Goal: Transaction & Acquisition: Book appointment/travel/reservation

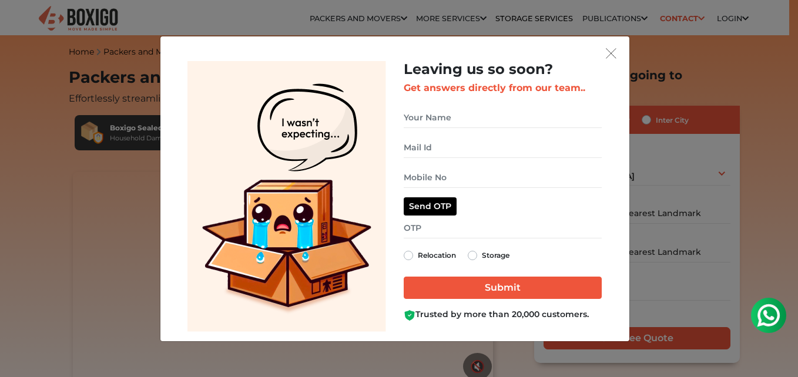
click at [612, 41] on div "Leaving us so soon? Get answers directly from our team.. Relocation Storage" at bounding box center [394, 188] width 469 height 305
click at [608, 55] on img "get free quote dialog" at bounding box center [611, 53] width 11 height 11
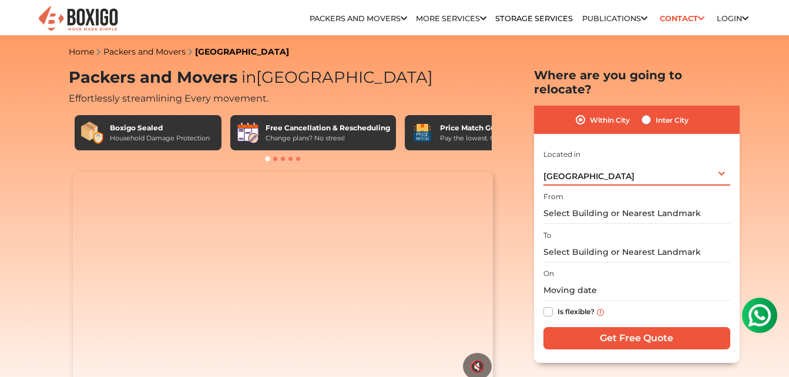
click at [589, 161] on div "[GEOGRAPHIC_DATA] Select City [GEOGRAPHIC_DATA] [GEOGRAPHIC_DATA] [GEOGRAPHIC_D…" at bounding box center [637, 173] width 187 height 25
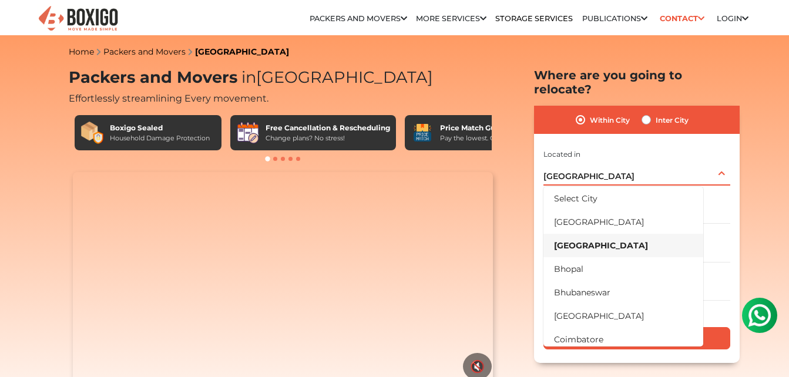
click at [589, 161] on div "[GEOGRAPHIC_DATA] Select City [GEOGRAPHIC_DATA] [GEOGRAPHIC_DATA] [GEOGRAPHIC_D…" at bounding box center [637, 173] width 187 height 25
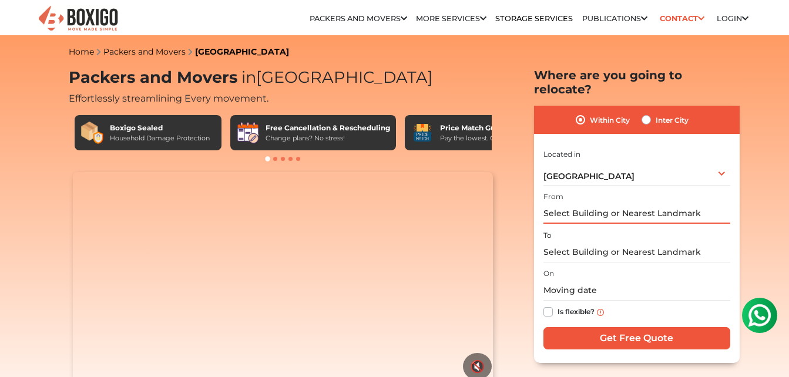
click at [576, 203] on input "text" at bounding box center [637, 213] width 187 height 21
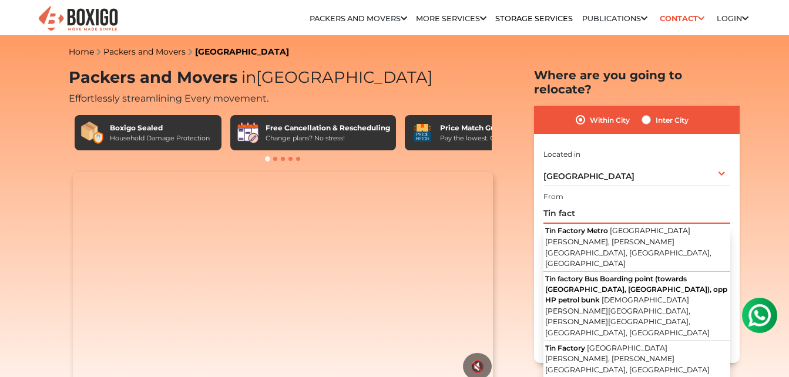
type input "Tin fact"
click at [643, 114] on div "Within City Inter City" at bounding box center [637, 120] width 206 height 28
click at [656, 113] on label "Inter City" at bounding box center [672, 120] width 33 height 14
click at [647, 113] on input "Inter City" at bounding box center [646, 119] width 9 height 12
radio input "true"
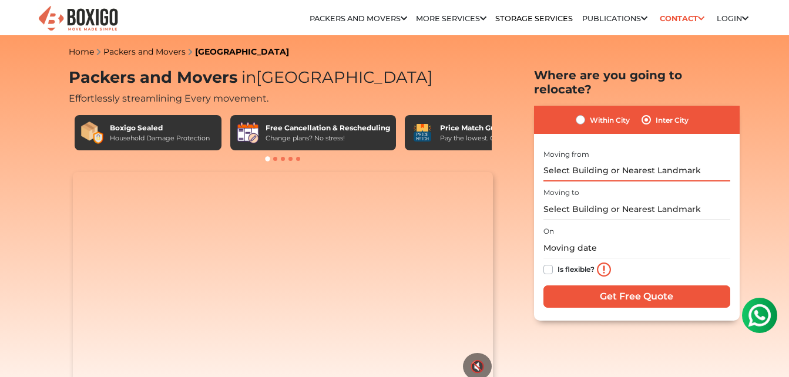
click at [593, 161] on input "text" at bounding box center [637, 171] width 187 height 21
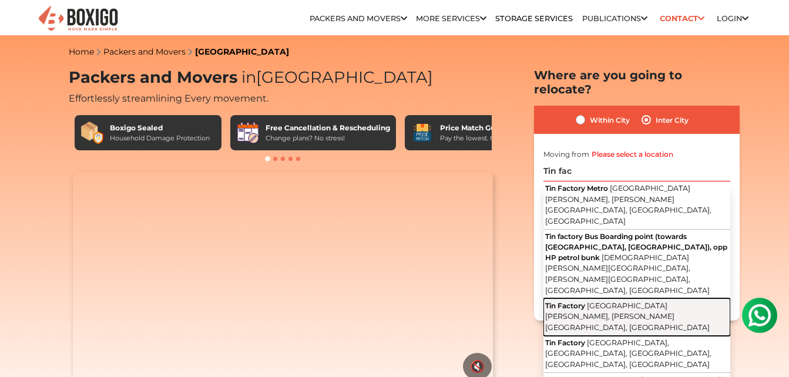
click at [590, 302] on span "[GEOGRAPHIC_DATA][PERSON_NAME], [PERSON_NAME][GEOGRAPHIC_DATA], [GEOGRAPHIC_DAT…" at bounding box center [627, 317] width 165 height 31
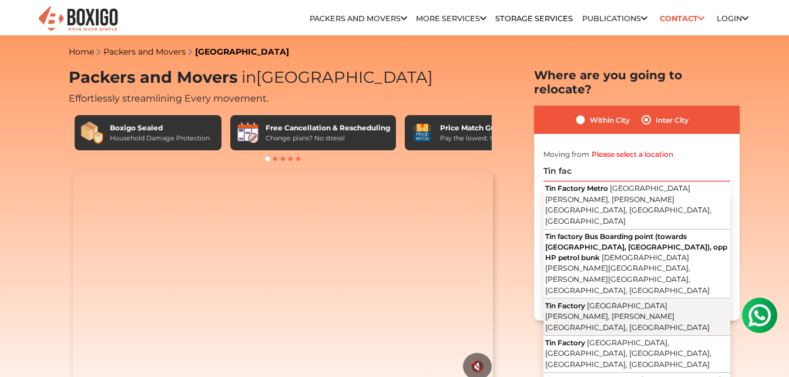
type input "[GEOGRAPHIC_DATA], [GEOGRAPHIC_DATA][PERSON_NAME][PERSON_NAME], [GEOGRAPHIC_DAT…"
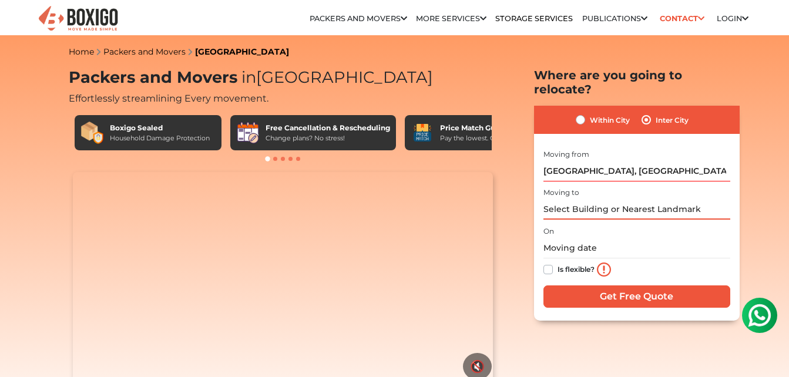
click at [584, 199] on input "text" at bounding box center [637, 209] width 187 height 21
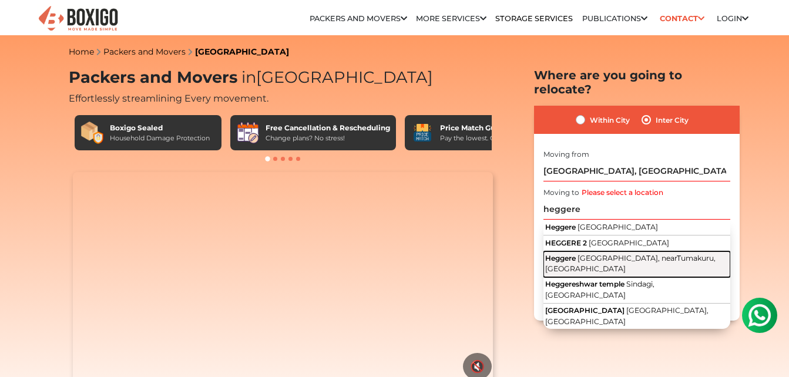
click at [607, 254] on span "[GEOGRAPHIC_DATA], nearTumakuru, [GEOGRAPHIC_DATA]" at bounding box center [630, 264] width 170 height 20
type input "Heggere, [GEOGRAPHIC_DATA], nearTumakuru, [GEOGRAPHIC_DATA]"
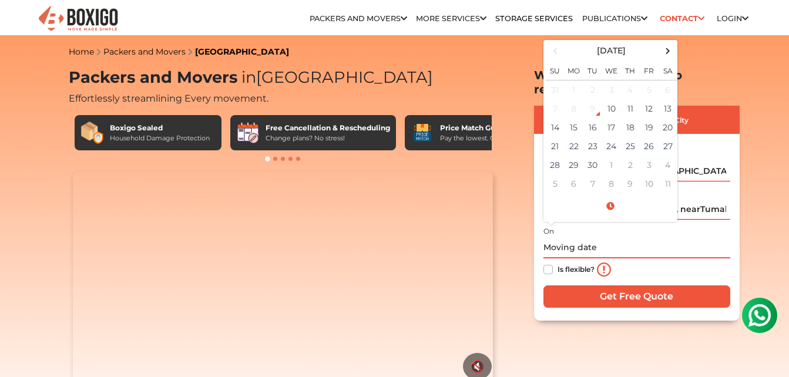
click at [607, 238] on input "text" at bounding box center [637, 248] width 187 height 21
click at [615, 99] on td "10" at bounding box center [611, 108] width 19 height 19
type input "[DATE] 1:35 PM"
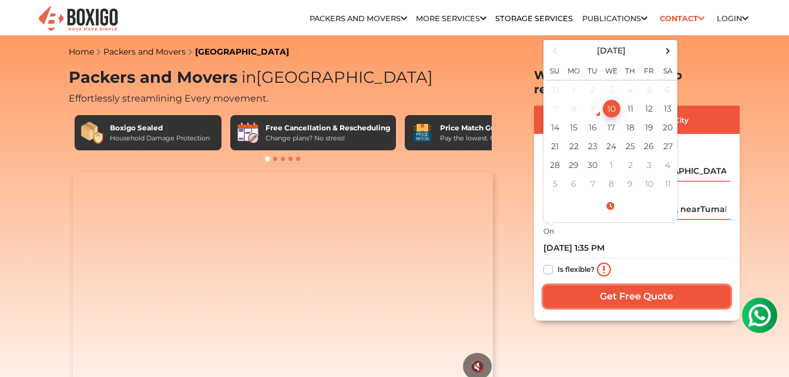
click at [608, 286] on input "Get Free Quote" at bounding box center [637, 297] width 187 height 22
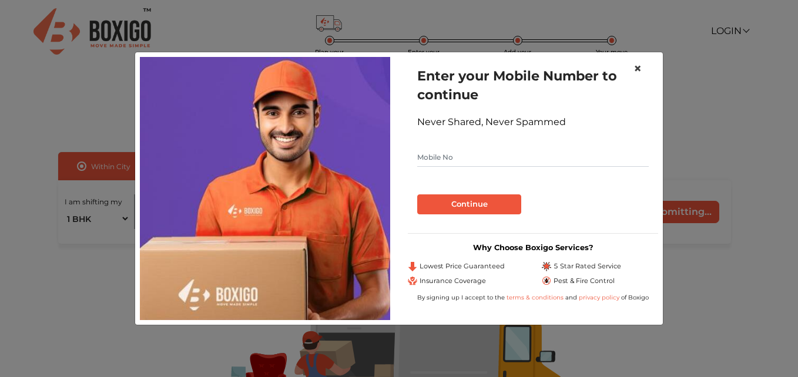
click at [631, 67] on button "×" at bounding box center [637, 68] width 27 height 33
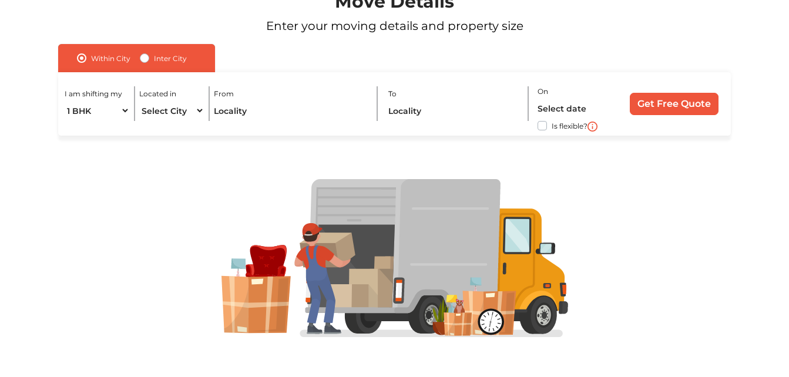
scroll to position [112, 0]
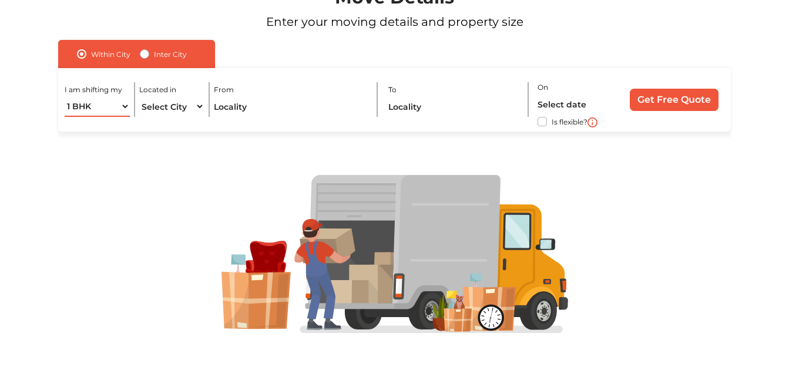
click at [127, 108] on select "1 BHK 2 BHK 3 BHK 3 + BHK FEW ITEMS" at bounding box center [97, 106] width 65 height 21
click at [145, 105] on select "Select City Bangalore Bengaluru Bhopal Bhubaneswar Chennai Coimbatore Cuttack D…" at bounding box center [171, 106] width 65 height 21
click at [123, 103] on select "1 BHK 2 BHK 3 BHK 3 + BHK FEW ITEMS" at bounding box center [97, 106] width 65 height 21
select select "FEW ITEMS"
click at [65, 96] on select "1 BHK 2 BHK 3 BHK 3 + BHK FEW ITEMS" at bounding box center [97, 106] width 65 height 21
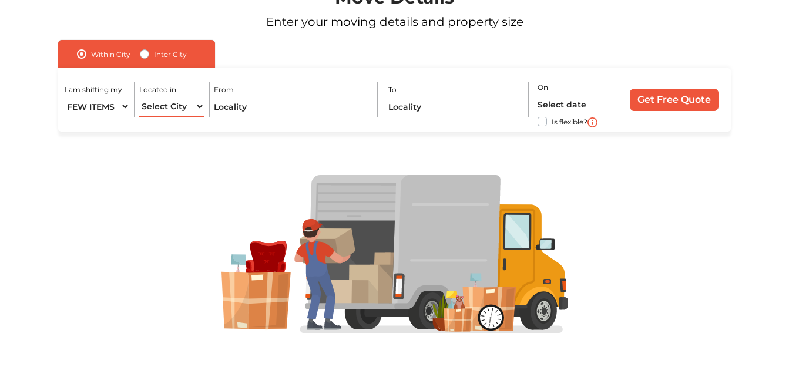
click at [163, 106] on select "Select City Bangalore Bengaluru Bhopal Bhubaneswar Chennai Coimbatore Cuttack D…" at bounding box center [171, 106] width 65 height 21
select select "[GEOGRAPHIC_DATA]"
click at [139, 96] on select "Select City Bangalore Bengaluru Bhopal Bhubaneswar Chennai Coimbatore Cuttack D…" at bounding box center [171, 106] width 65 height 21
click at [234, 97] on input "text" at bounding box center [291, 106] width 154 height 21
type input "B"
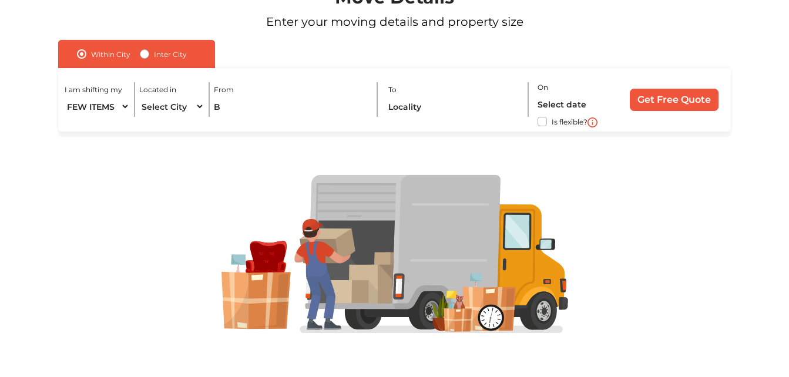
click at [154, 51] on label "Inter City" at bounding box center [170, 54] width 33 height 14
click at [144, 51] on input "Inter City" at bounding box center [144, 53] width 9 height 12
radio input "true"
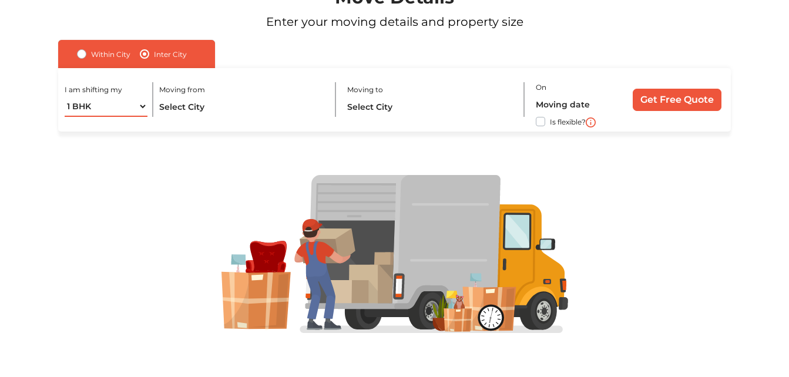
click at [105, 110] on select "1 BHK 2 BHK 3 BHK 3 + BHK FEW ITEMS" at bounding box center [106, 106] width 83 height 21
select select "FEW ITEMS"
click at [65, 96] on select "1 BHK 2 BHK 3 BHK 3 + BHK FEW ITEMS" at bounding box center [106, 106] width 83 height 21
click at [220, 107] on input "text" at bounding box center [242, 106] width 166 height 21
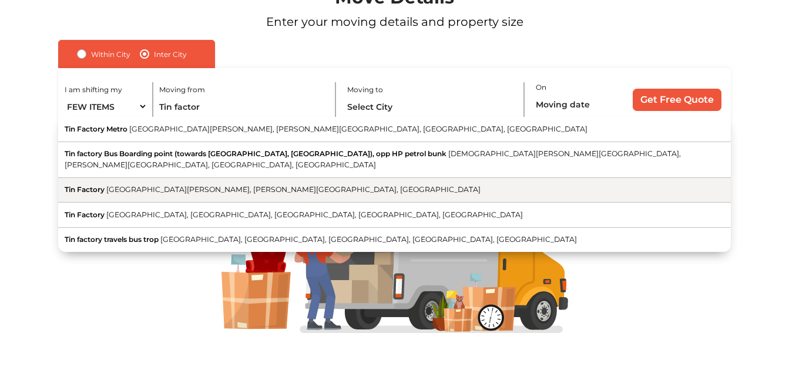
click at [219, 185] on span "[GEOGRAPHIC_DATA][PERSON_NAME], [PERSON_NAME][GEOGRAPHIC_DATA], [GEOGRAPHIC_DAT…" at bounding box center [293, 189] width 374 height 9
type input "[GEOGRAPHIC_DATA], [GEOGRAPHIC_DATA][PERSON_NAME][PERSON_NAME], [GEOGRAPHIC_DAT…"
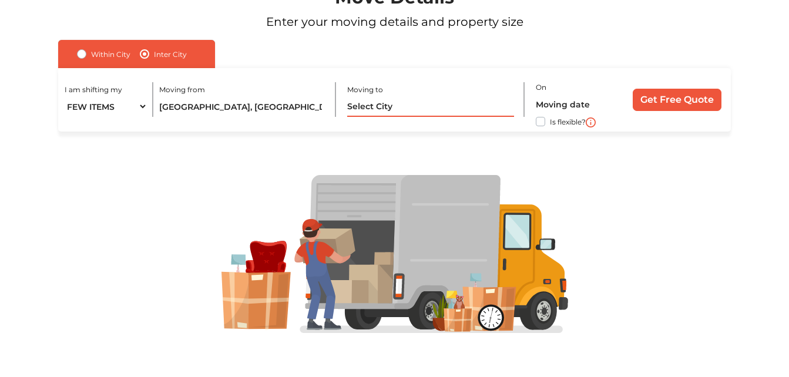
click at [383, 108] on input "text" at bounding box center [430, 106] width 166 height 21
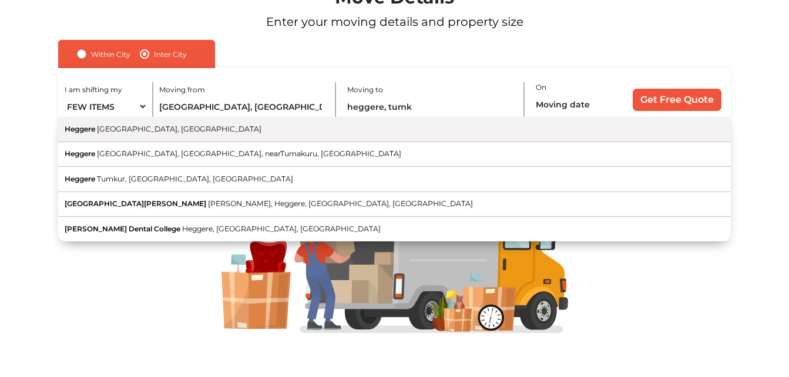
click at [197, 135] on button "Heggere Tumakuru, Karnataka" at bounding box center [394, 129] width 673 height 25
type input "Heggere, Tumakuru, Karnataka"
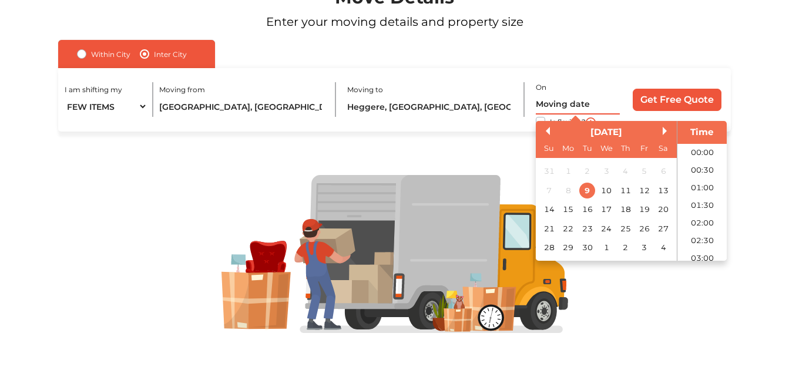
click at [598, 103] on input "text" at bounding box center [578, 104] width 84 height 21
click at [599, 189] on div "10" at bounding box center [606, 190] width 16 height 16
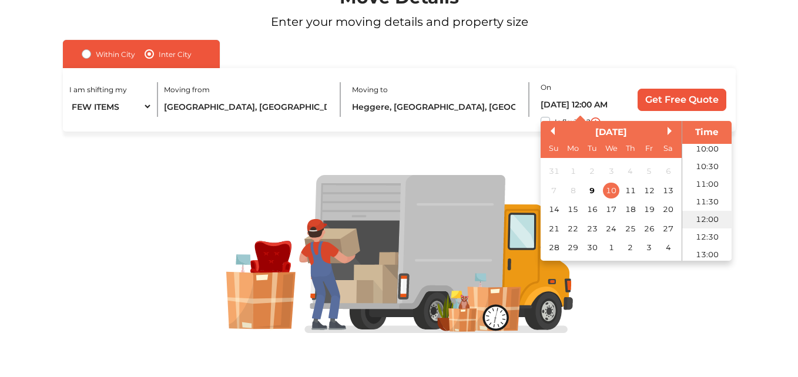
scroll to position [355, 0]
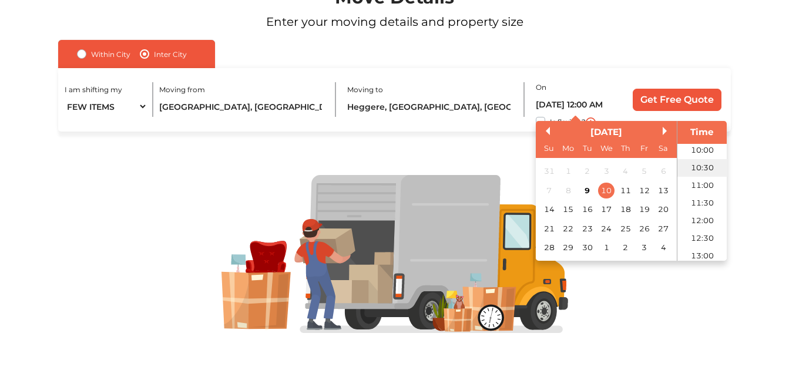
click at [691, 160] on li "10:30" at bounding box center [703, 168] width 50 height 18
type input "10/09/2025 10:30 AM"
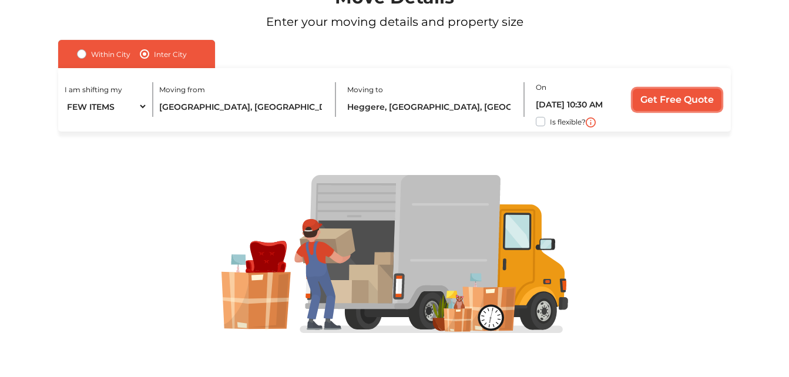
click at [676, 96] on input "Get Free Quote" at bounding box center [677, 100] width 89 height 22
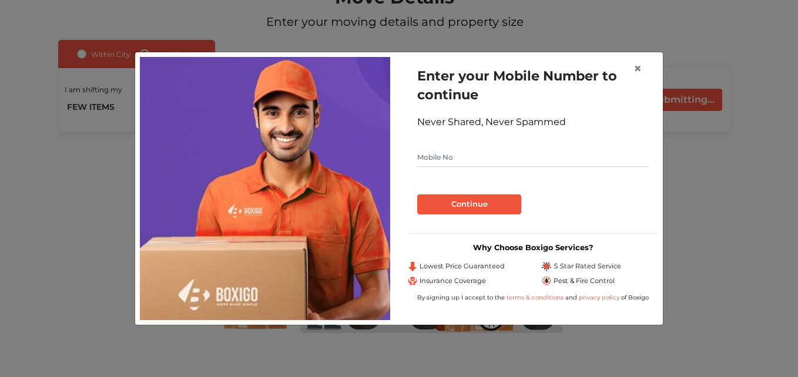
click at [509, 160] on input "text" at bounding box center [533, 157] width 232 height 19
click at [473, 158] on input "9902623692" at bounding box center [533, 157] width 232 height 19
type input "9902623692"
click at [417, 195] on button "Continue" at bounding box center [469, 205] width 104 height 20
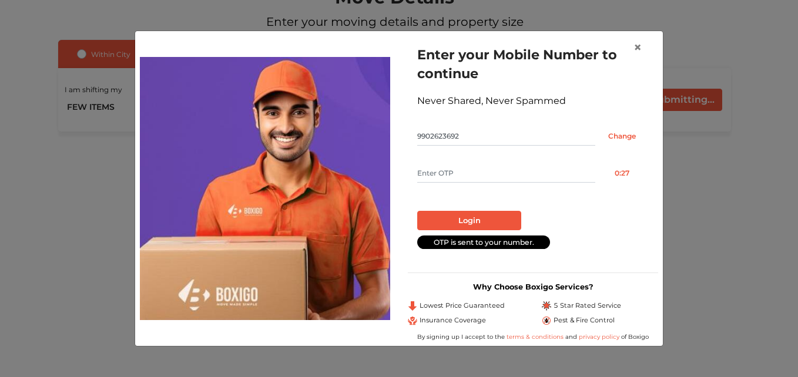
click at [443, 170] on input "text" at bounding box center [506, 173] width 178 height 19
type input "1748"
click at [463, 215] on button "Login" at bounding box center [469, 221] width 104 height 20
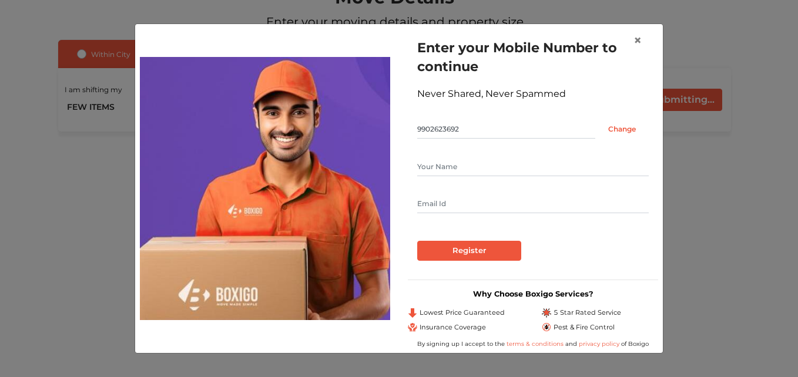
click at [448, 163] on input "text" at bounding box center [533, 167] width 232 height 19
click at [466, 158] on input "text" at bounding box center [533, 167] width 232 height 19
type input "Prasanna"
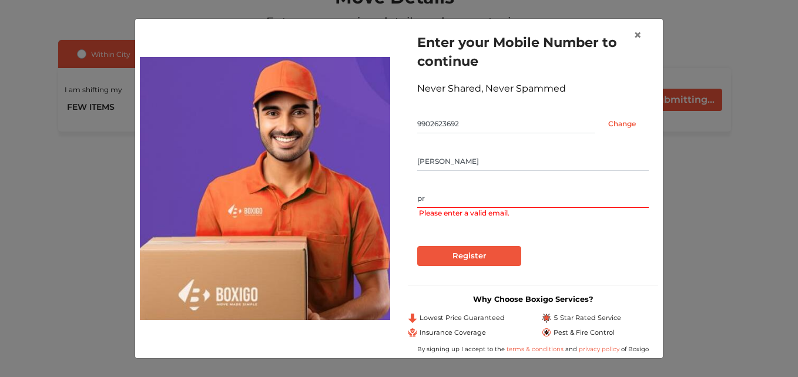
type input "prasanna5pkr@gmail.com"
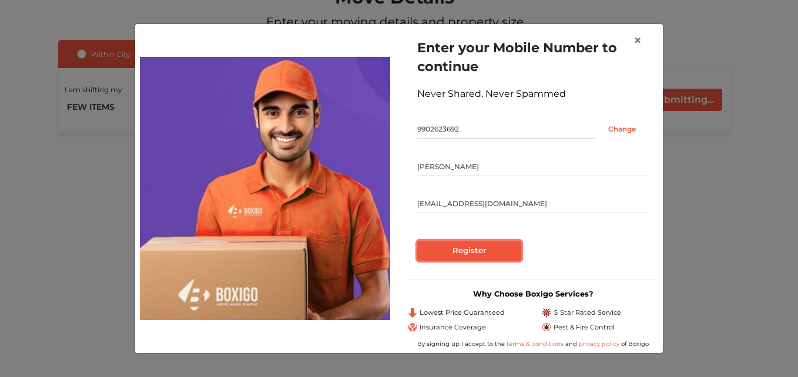
click at [472, 256] on input "Register" at bounding box center [469, 251] width 104 height 20
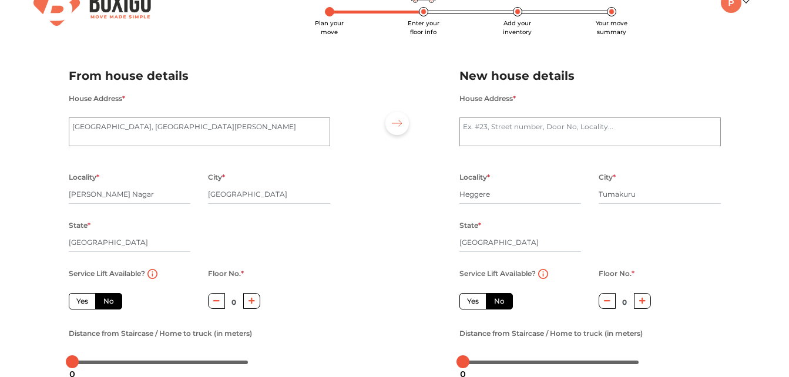
scroll to position [28, 0]
click at [521, 138] on textarea "House Address *" at bounding box center [591, 132] width 262 height 29
drag, startPoint x: 521, startPoint y: 138, endPoint x: 511, endPoint y: 129, distance: 13.8
click at [511, 129] on textarea "Heggere ," at bounding box center [591, 132] width 262 height 29
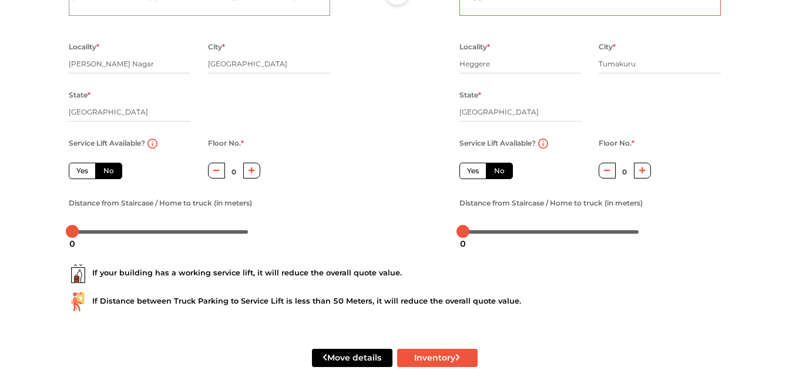
scroll to position [160, 0]
type textarea "Heggere , Tumku"
click at [648, 169] on button "button" at bounding box center [642, 170] width 17 height 16
type input "1"
click at [245, 173] on button "button" at bounding box center [251, 170] width 17 height 16
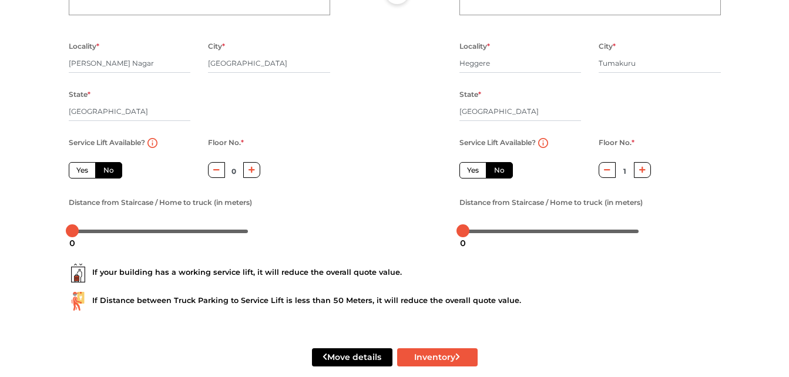
type input "1"
click at [602, 170] on button "button" at bounding box center [607, 170] width 17 height 16
type input "0"
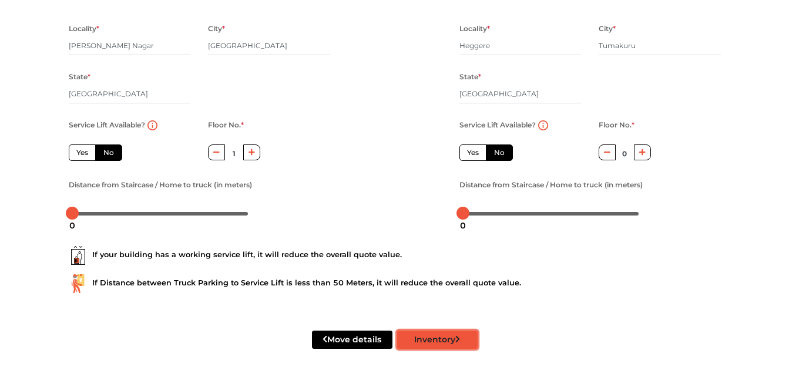
click at [433, 336] on button "Inventory" at bounding box center [437, 340] width 81 height 18
radio input "true"
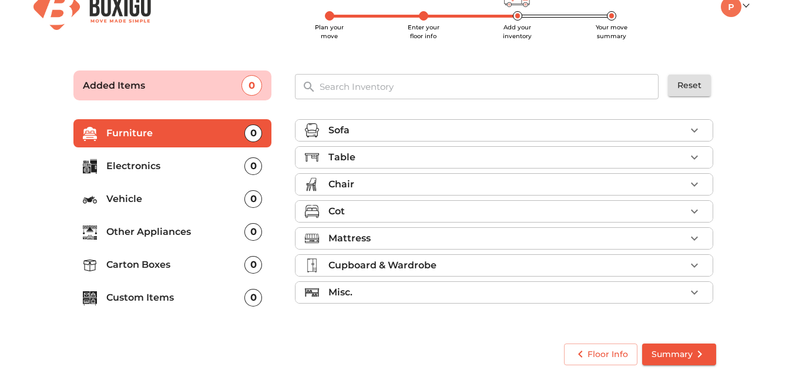
scroll to position [25, 0]
click at [352, 240] on p "Mattress" at bounding box center [350, 239] width 42 height 14
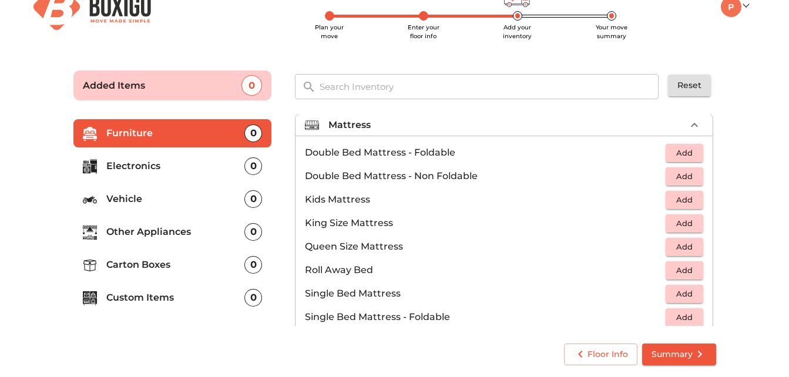
scroll to position [114, 0]
click at [681, 291] on span "Add" at bounding box center [685, 294] width 26 height 14
click at [666, 315] on button "Add" at bounding box center [685, 317] width 38 height 18
click at [656, 294] on icon "button" at bounding box center [659, 293] width 8 height 11
click at [598, 123] on div "Mattress 1 Added" at bounding box center [507, 125] width 357 height 14
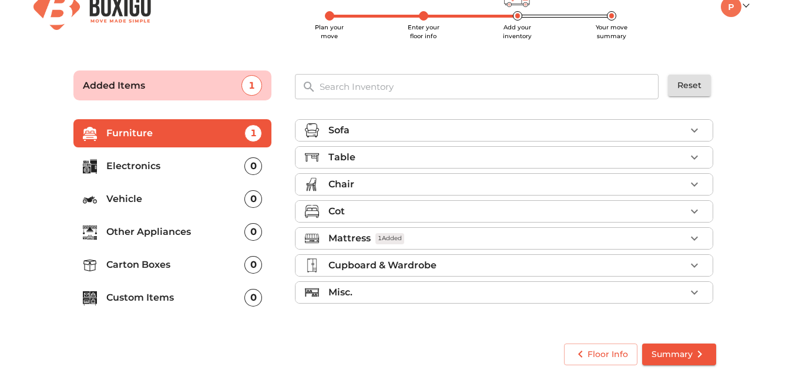
scroll to position [0, 0]
click at [393, 264] on p "Cupboard & Wardrobe" at bounding box center [383, 266] width 108 height 14
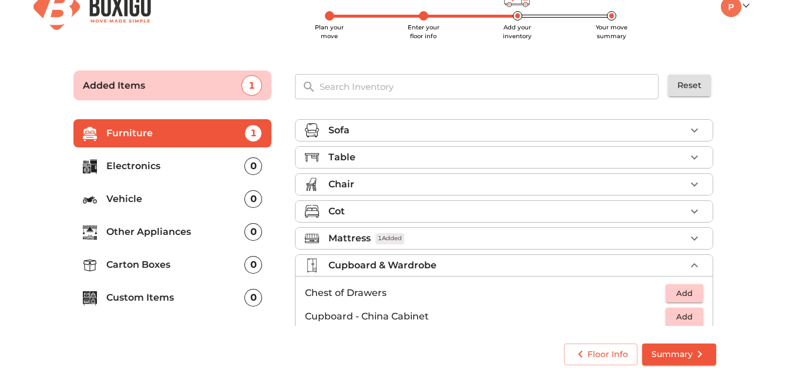
click at [393, 264] on p "Cupboard & Wardrobe" at bounding box center [383, 266] width 108 height 14
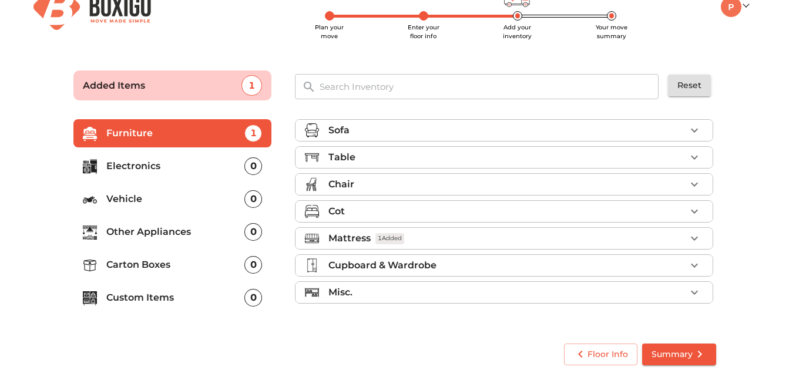
click at [398, 206] on div "Cot" at bounding box center [507, 212] width 357 height 14
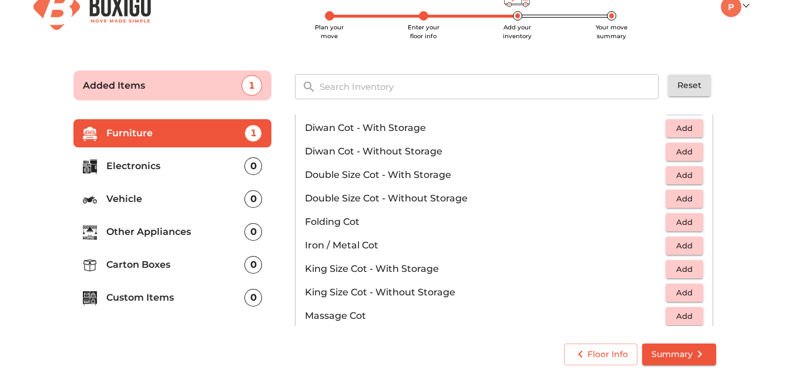
scroll to position [182, 0]
click at [678, 221] on span "Add" at bounding box center [685, 222] width 26 height 14
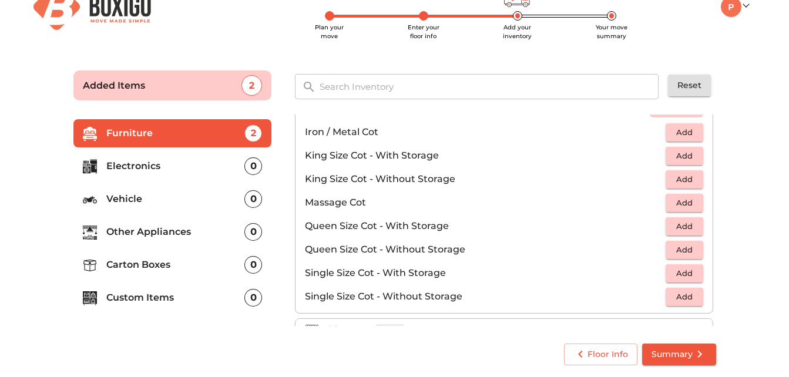
scroll to position [296, 0]
click at [683, 292] on span "Add" at bounding box center [685, 297] width 26 height 14
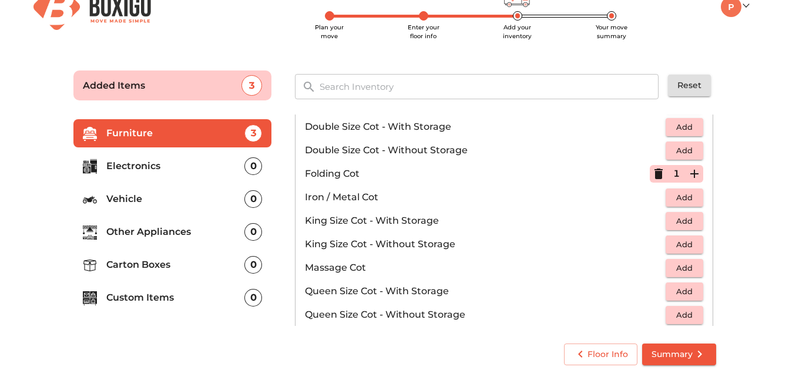
scroll to position [229, 0]
click at [652, 176] on icon "button" at bounding box center [659, 175] width 14 height 14
click at [677, 175] on span "Add" at bounding box center [685, 175] width 26 height 14
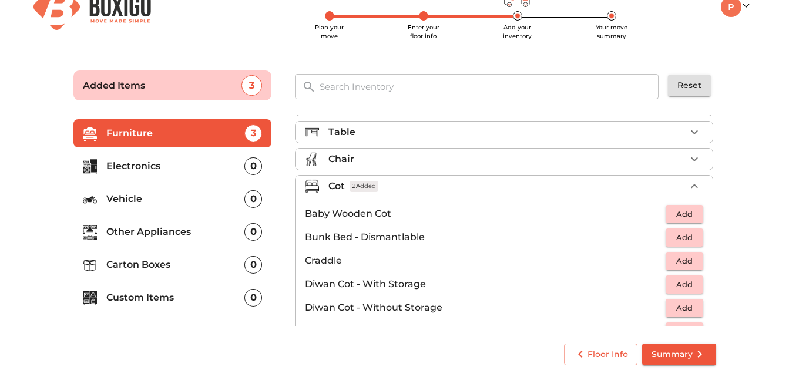
scroll to position [24, 0]
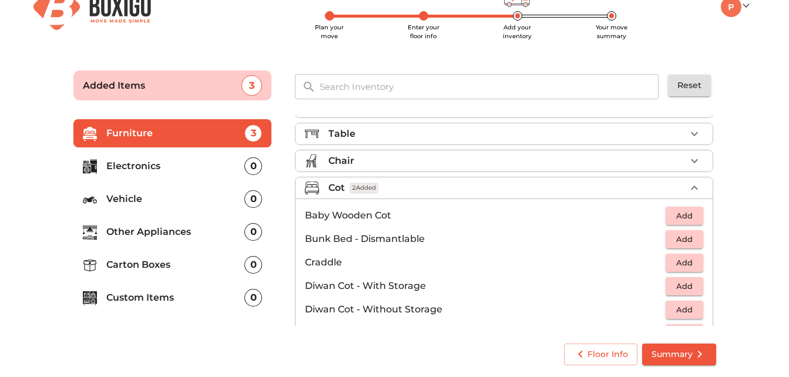
click at [525, 158] on div "Chair" at bounding box center [507, 161] width 357 height 14
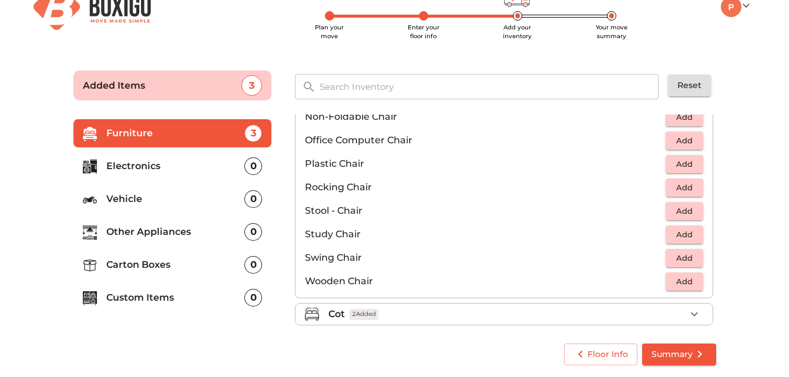
scroll to position [401, 0]
click at [675, 167] on span "Add" at bounding box center [685, 164] width 26 height 14
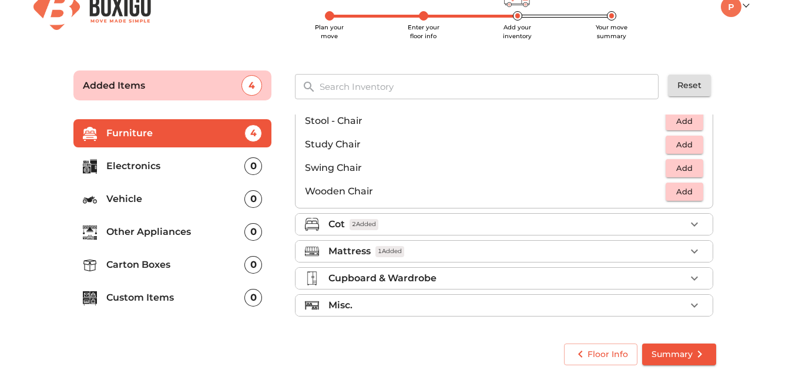
click at [599, 306] on div "Misc." at bounding box center [507, 306] width 357 height 14
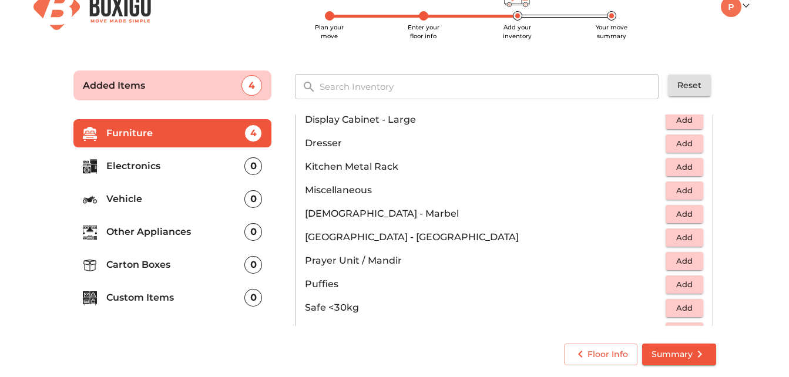
scroll to position [388, 0]
click at [148, 263] on p "Carton Boxes" at bounding box center [175, 265] width 139 height 14
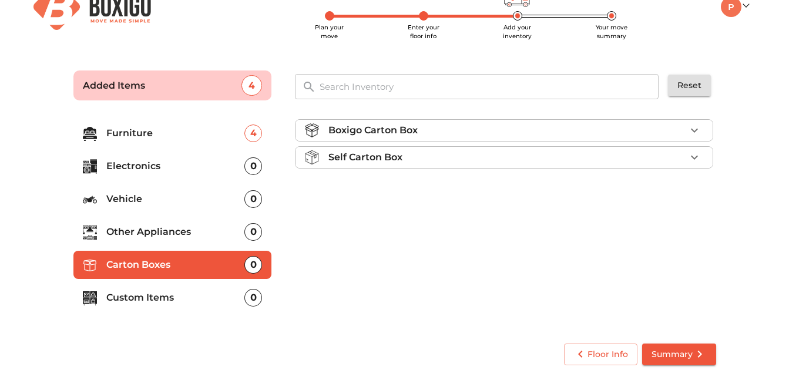
click at [412, 130] on p "Boxigo Carton Box" at bounding box center [373, 130] width 89 height 14
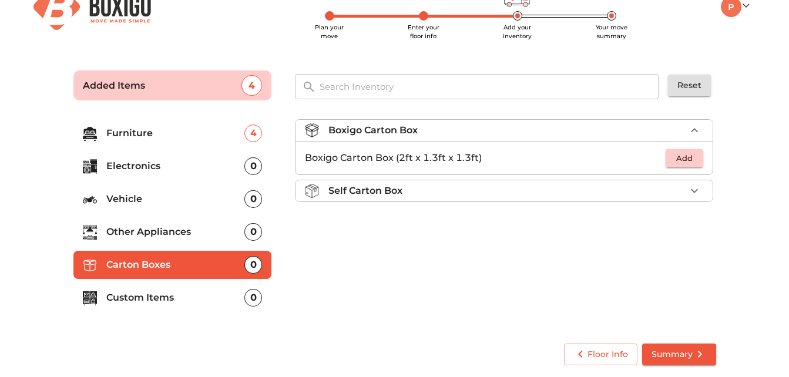
click at [651, 192] on div "Self Carton Box" at bounding box center [507, 191] width 357 height 14
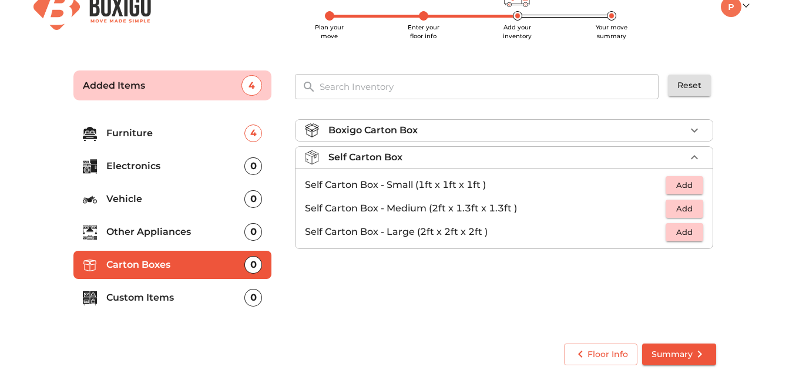
click at [656, 125] on div "Boxigo Carton Box" at bounding box center [507, 130] width 357 height 14
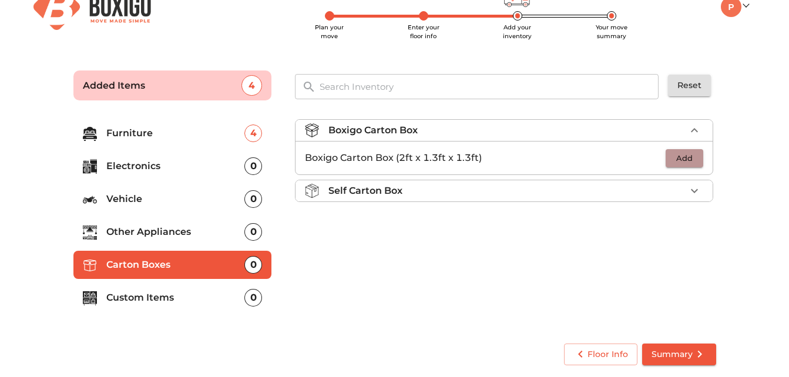
click at [684, 152] on span "Add" at bounding box center [685, 159] width 26 height 14
click at [169, 292] on p "Custom Items" at bounding box center [175, 298] width 139 height 14
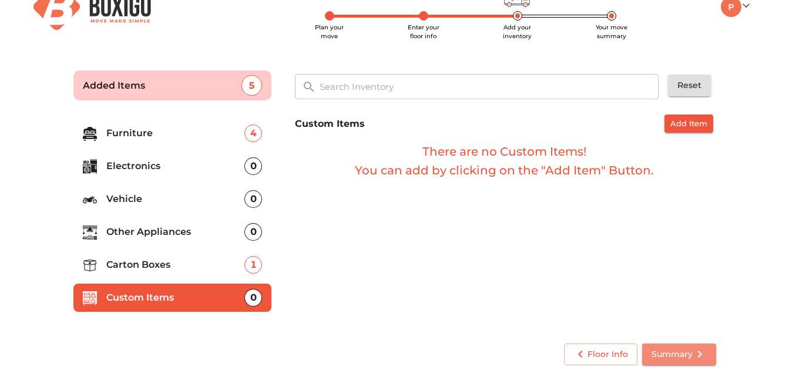
click at [665, 353] on span "Summary" at bounding box center [679, 354] width 55 height 15
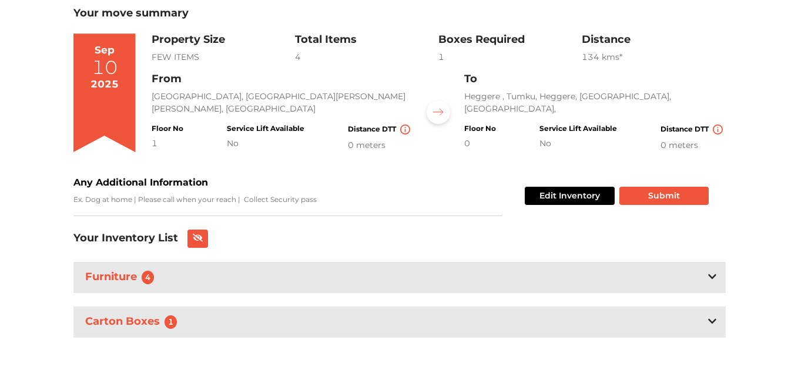
scroll to position [77, 0]
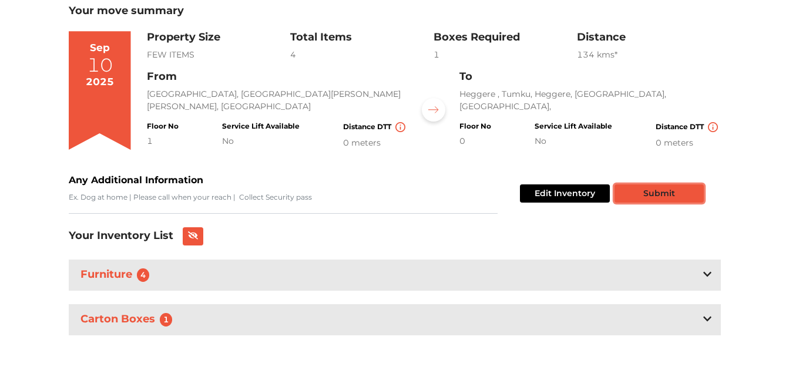
click at [647, 191] on button "Submit" at bounding box center [659, 194] width 89 height 18
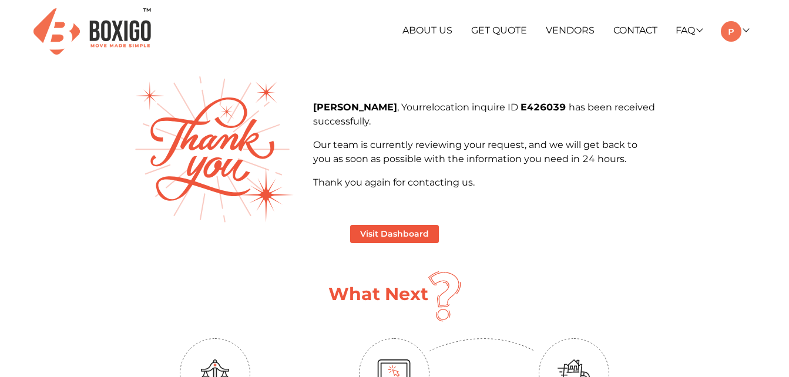
click at [328, 101] on p "Prasanna , Your relocation inquire ID E426039 has been received successfully." at bounding box center [484, 115] width 342 height 28
drag, startPoint x: 328, startPoint y: 101, endPoint x: 336, endPoint y: 116, distance: 17.9
click at [336, 116] on p "Prasanna , Your relocation inquire ID E426039 has been received successfully." at bounding box center [484, 115] width 342 height 28
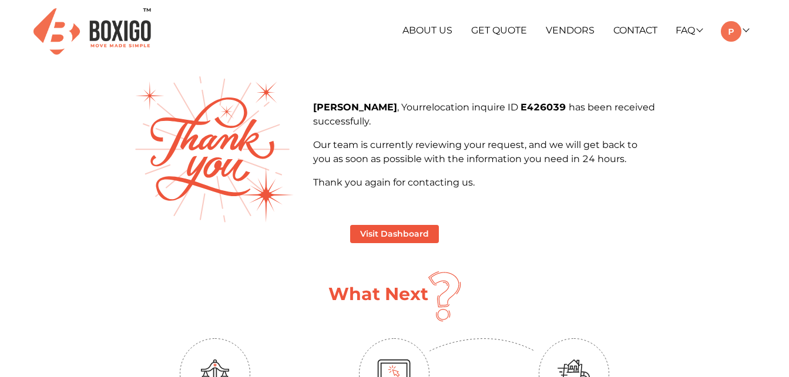
drag, startPoint x: 336, startPoint y: 116, endPoint x: 328, endPoint y: 107, distance: 12.5
click at [328, 107] on b "Prasanna" at bounding box center [355, 107] width 84 height 11
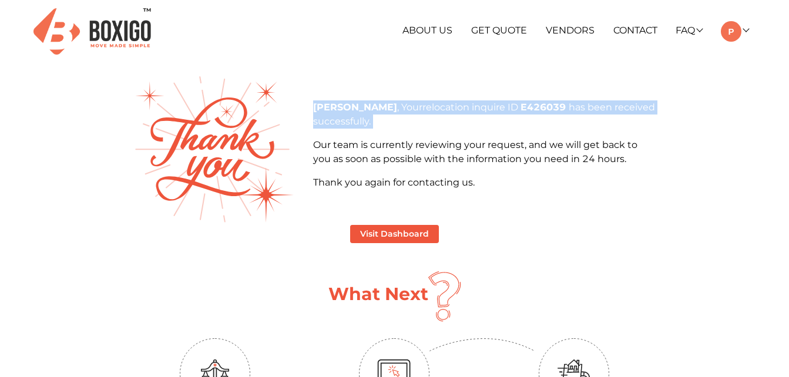
click at [328, 107] on b "Prasanna" at bounding box center [355, 107] width 84 height 11
drag, startPoint x: 328, startPoint y: 107, endPoint x: 316, endPoint y: 110, distance: 12.1
click at [316, 110] on b "Prasanna" at bounding box center [355, 107] width 84 height 11
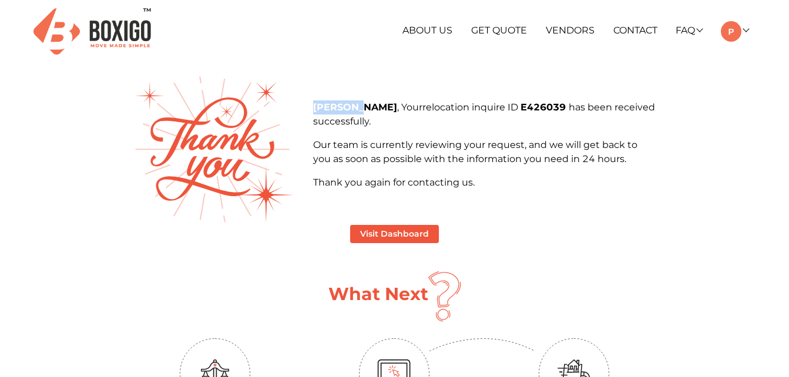
click at [316, 110] on b "Prasanna" at bounding box center [355, 107] width 84 height 11
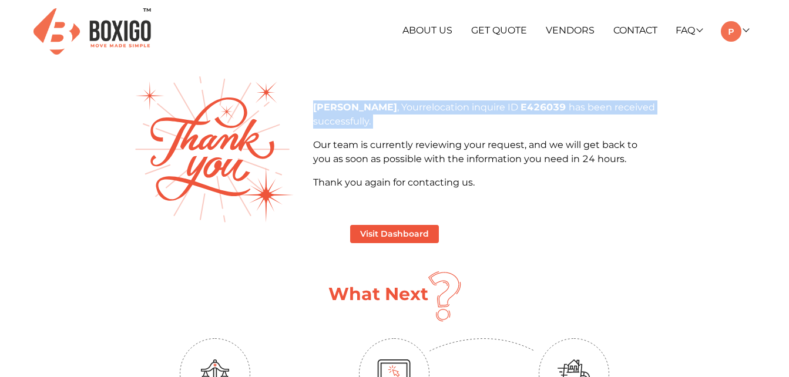
click at [316, 110] on b "Prasanna" at bounding box center [355, 107] width 84 height 11
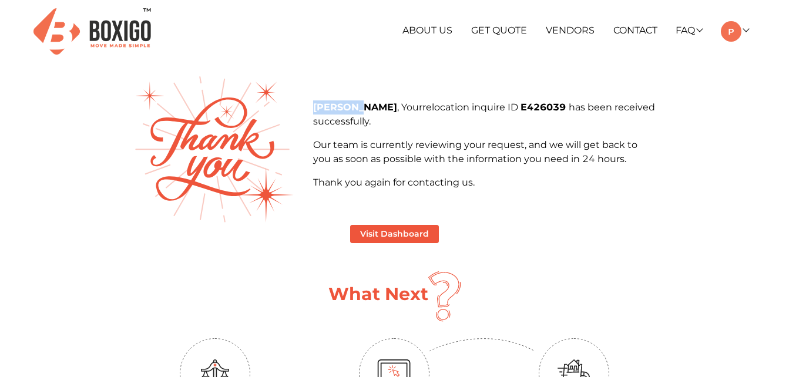
click at [316, 110] on b "Prasanna" at bounding box center [355, 107] width 84 height 11
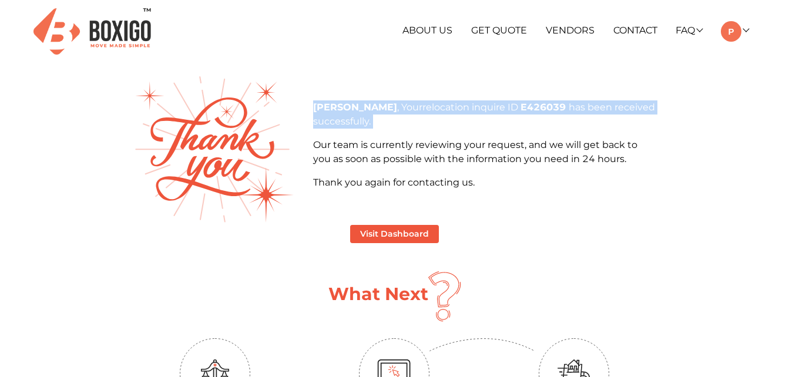
click at [316, 110] on b "Prasanna" at bounding box center [355, 107] width 84 height 11
drag, startPoint x: 316, startPoint y: 110, endPoint x: 329, endPoint y: 114, distance: 13.6
click at [329, 114] on p "Prasanna , Your relocation inquire ID E426039 has been received successfully." at bounding box center [484, 115] width 342 height 28
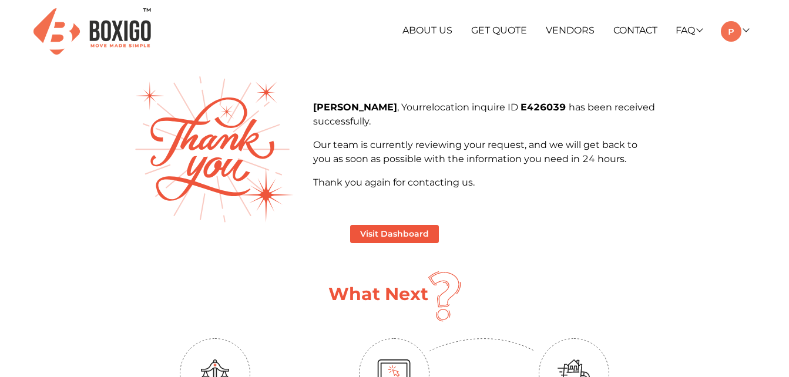
click at [325, 105] on b "Prasanna" at bounding box center [355, 107] width 84 height 11
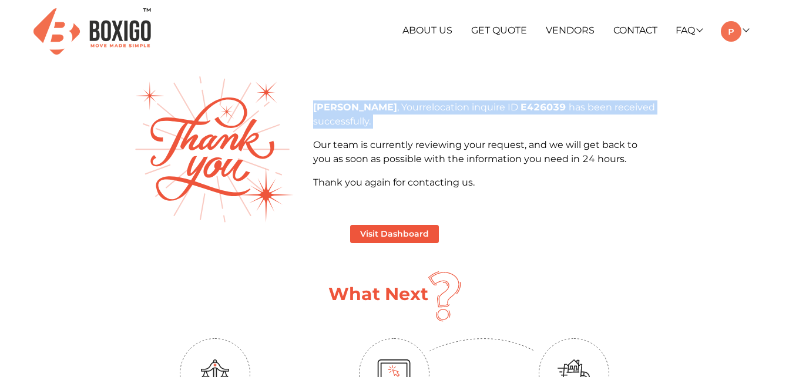
click at [325, 105] on b "Prasanna" at bounding box center [355, 107] width 84 height 11
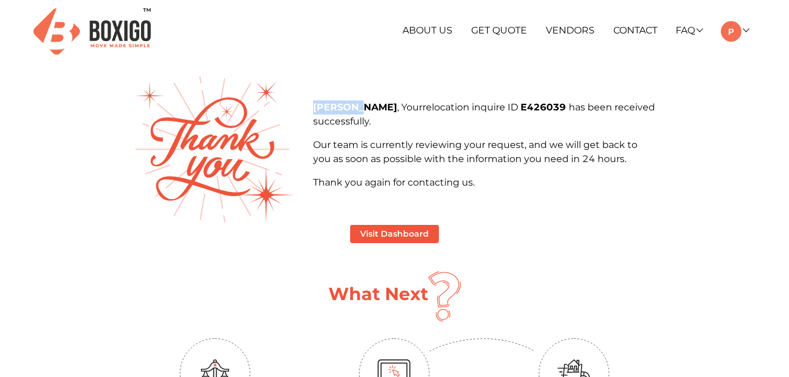
click at [325, 105] on b "Prasanna" at bounding box center [355, 107] width 84 height 11
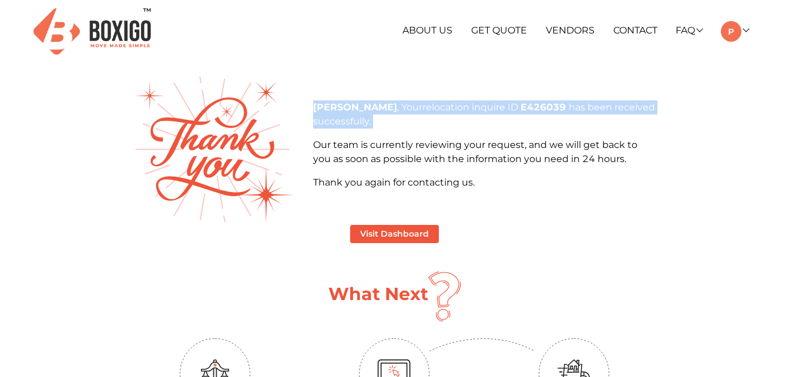
click at [325, 105] on b "Prasanna" at bounding box center [355, 107] width 84 height 11
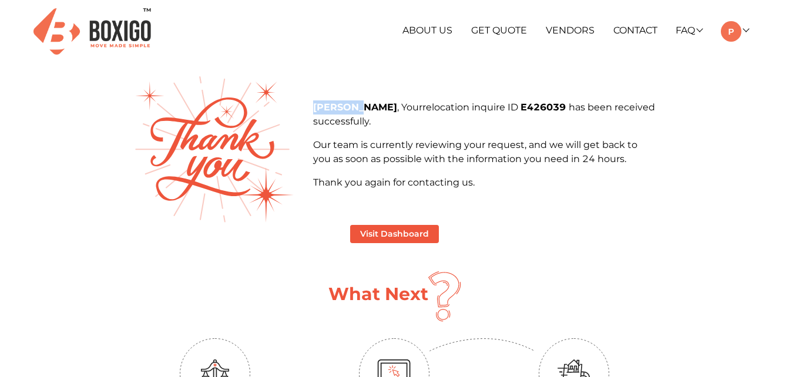
click at [325, 105] on b "Prasanna" at bounding box center [355, 107] width 84 height 11
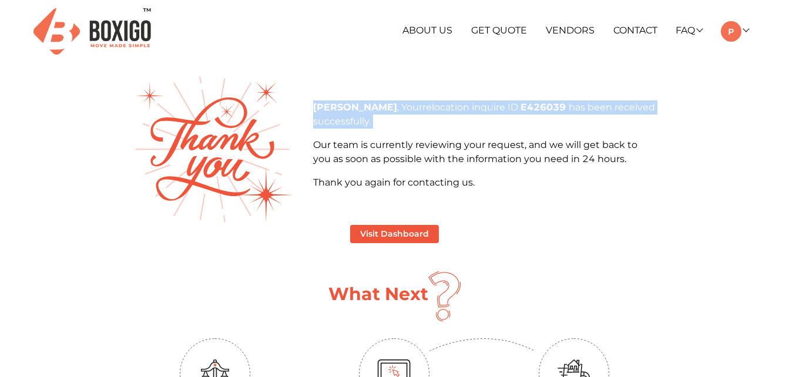
click at [325, 105] on b "Prasanna" at bounding box center [355, 107] width 84 height 11
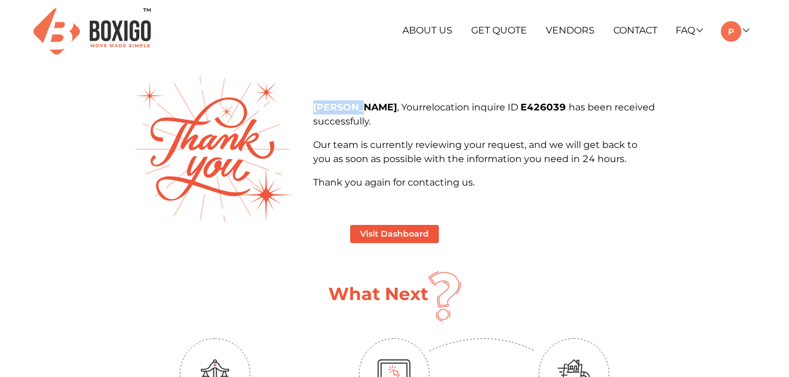
click at [325, 105] on b "Prasanna" at bounding box center [355, 107] width 84 height 11
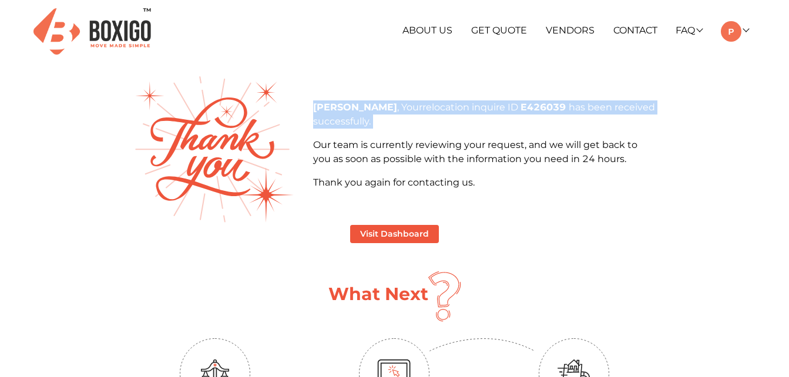
click at [325, 105] on b "Prasanna" at bounding box center [355, 107] width 84 height 11
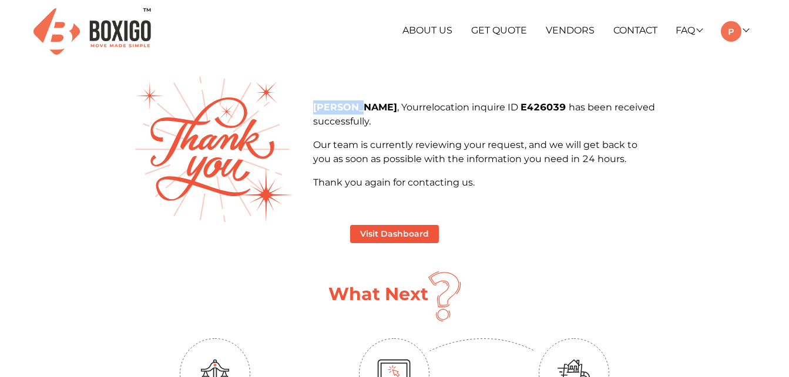
click at [325, 105] on b "Prasanna" at bounding box center [355, 107] width 84 height 11
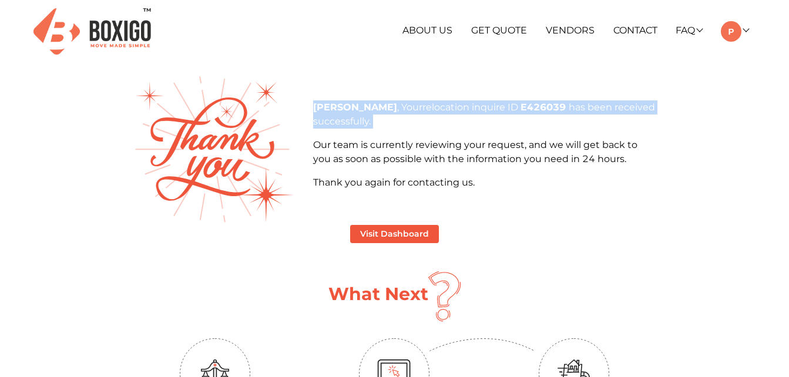
click at [325, 105] on b "Prasanna" at bounding box center [355, 107] width 84 height 11
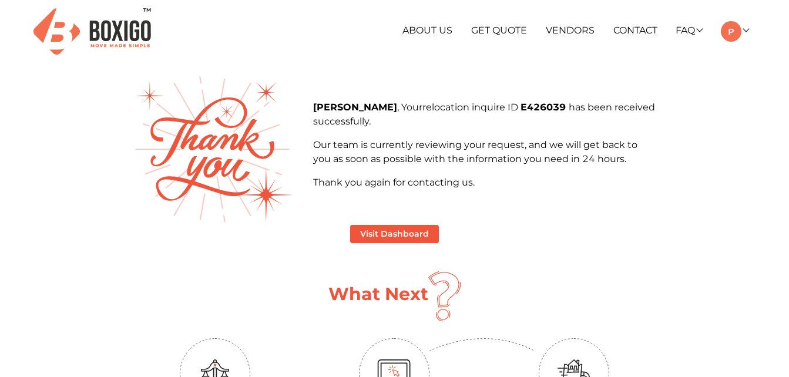
click at [325, 105] on b "Prasanna" at bounding box center [355, 107] width 84 height 11
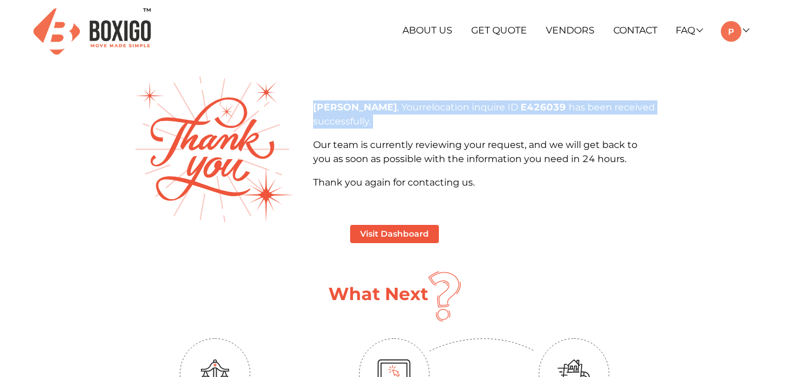
click at [325, 105] on b "Prasanna" at bounding box center [355, 107] width 84 height 11
drag, startPoint x: 325, startPoint y: 105, endPoint x: 326, endPoint y: 113, distance: 8.3
click at [326, 113] on p "Prasanna , Your relocation inquire ID E426039 has been received successfully." at bounding box center [484, 115] width 342 height 28
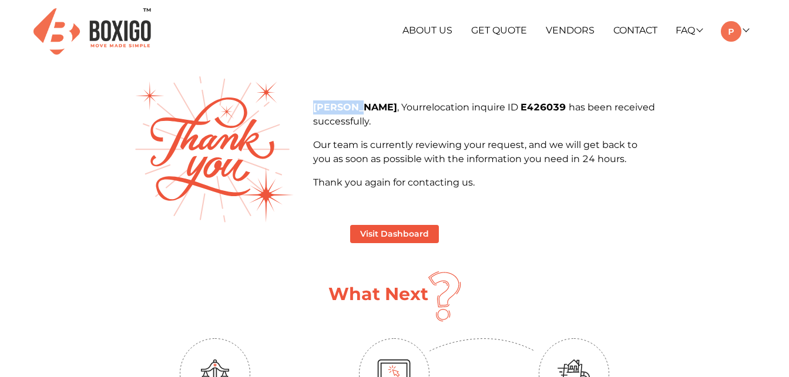
click at [326, 113] on p "Prasanna , Your relocation inquire ID E426039 has been received successfully." at bounding box center [484, 115] width 342 height 28
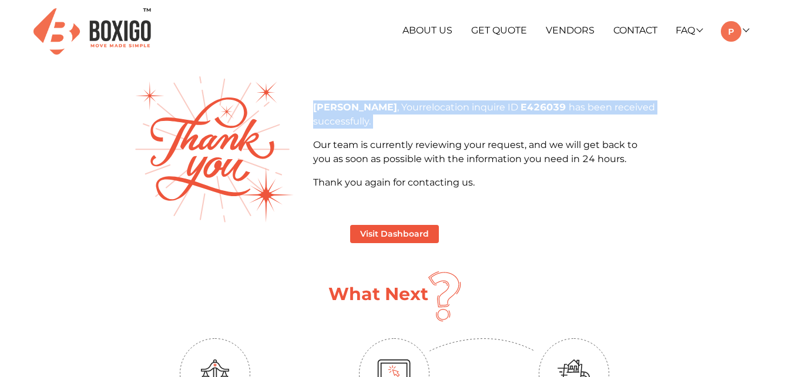
click at [326, 113] on p "Prasanna , Your relocation inquire ID E426039 has been received successfully." at bounding box center [484, 115] width 342 height 28
drag, startPoint x: 326, startPoint y: 113, endPoint x: 331, endPoint y: 124, distance: 12.1
click at [331, 124] on p "Prasanna , Your relocation inquire ID E426039 has been received successfully." at bounding box center [484, 115] width 342 height 28
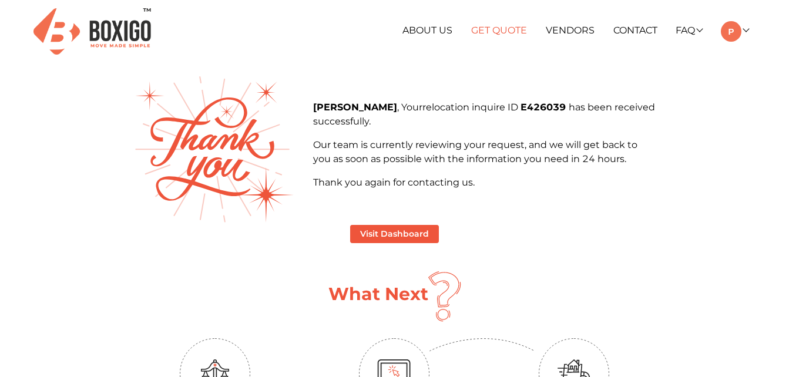
click at [521, 31] on link "Get Quote" at bounding box center [499, 30] width 56 height 11
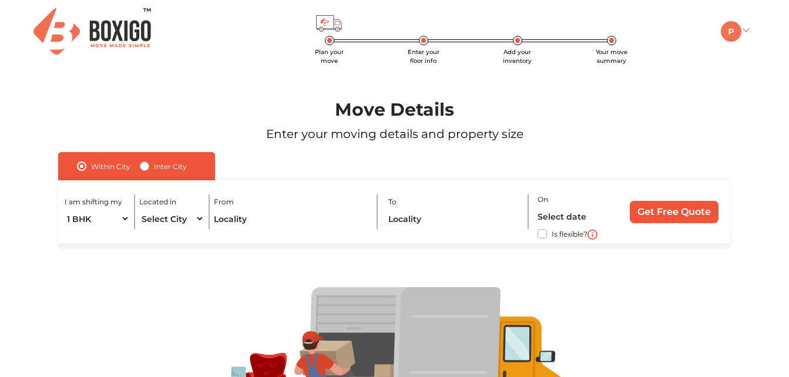
click at [724, 37] on img at bounding box center [731, 31] width 21 height 21
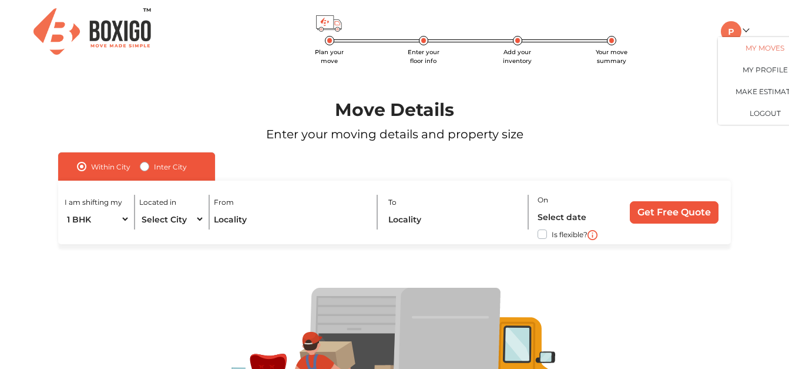
click at [741, 53] on link "My Moves" at bounding box center [765, 48] width 94 height 22
